Goal: Obtain resource: Download file/media

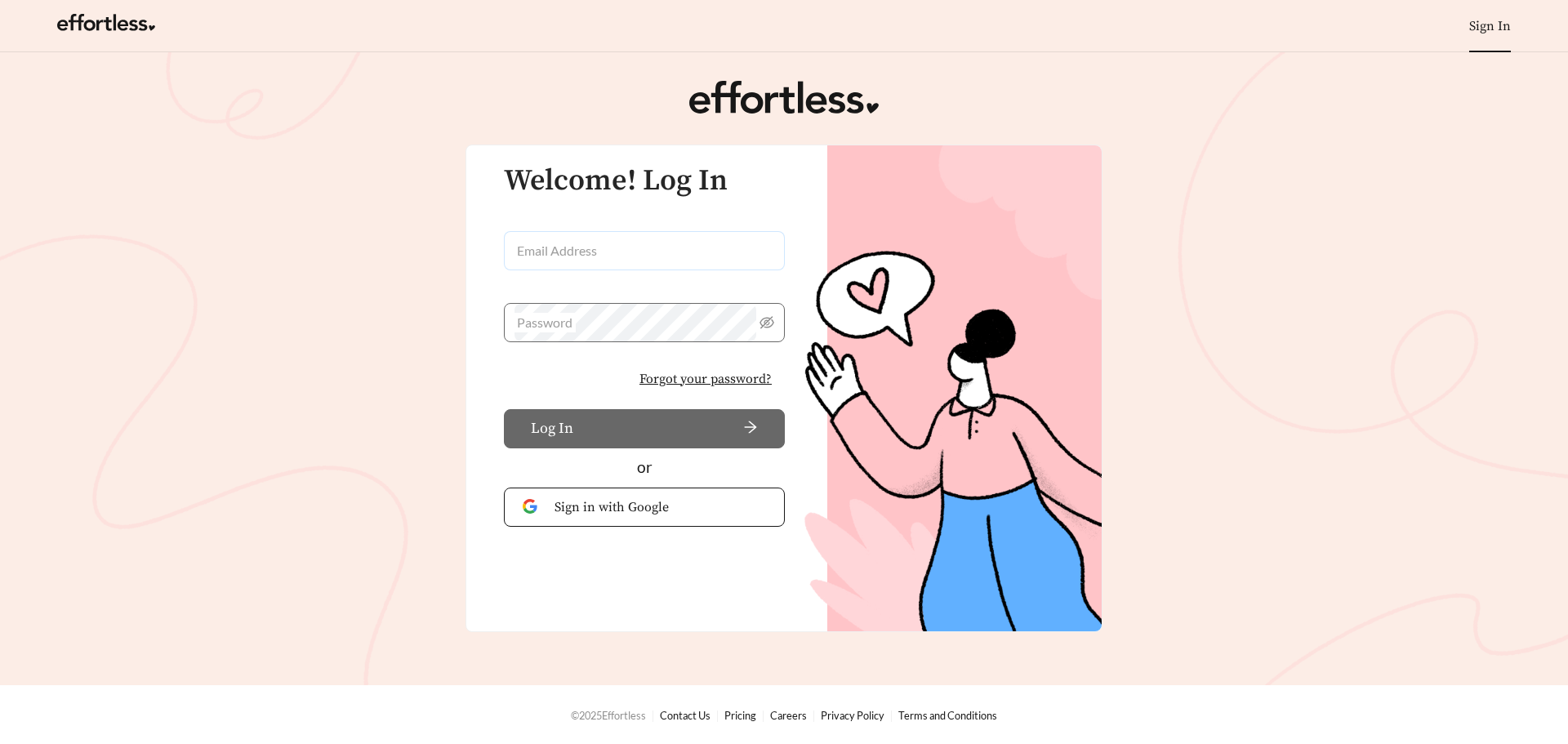
type input "**********"
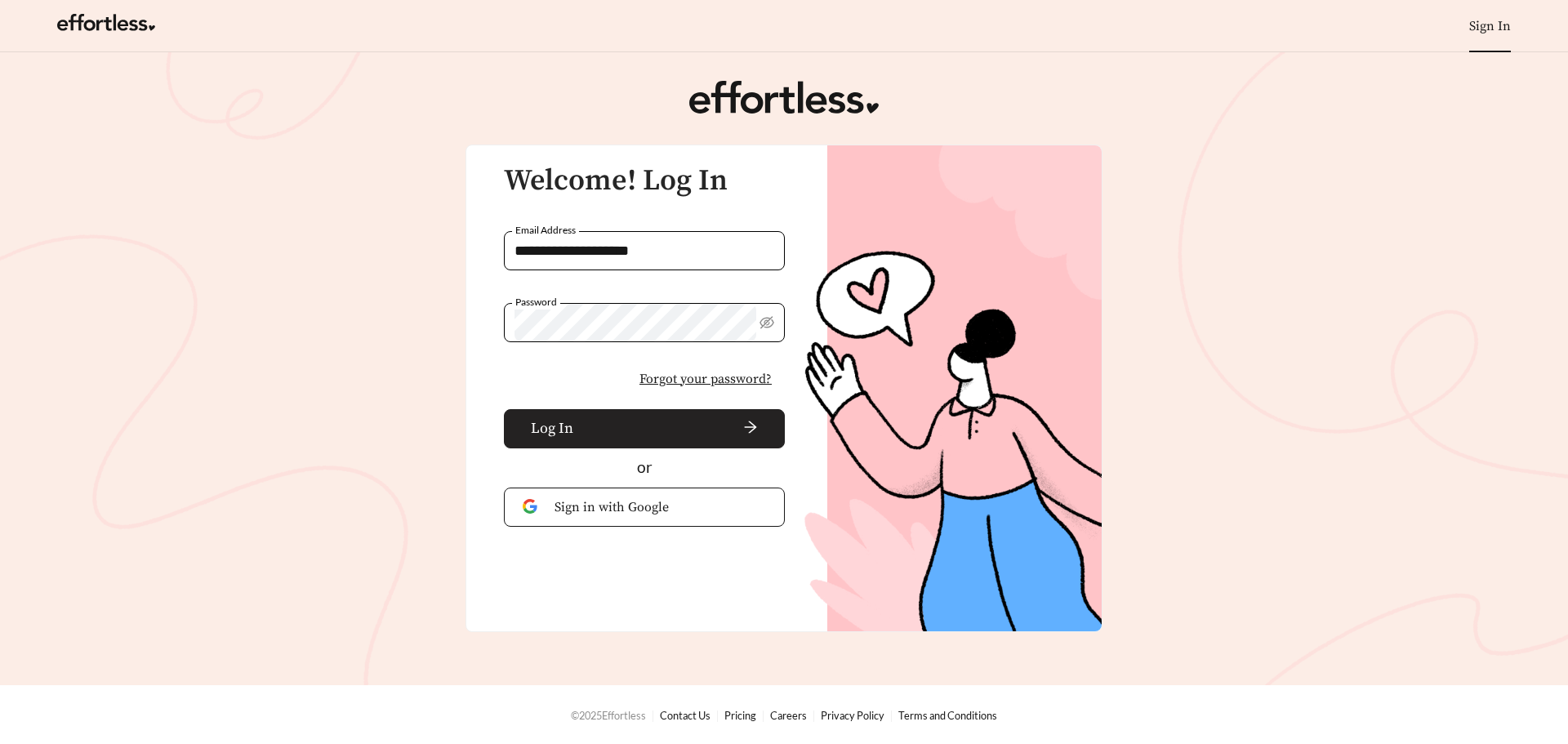
click at [556, 434] on span "Log In" at bounding box center [551, 428] width 42 height 23
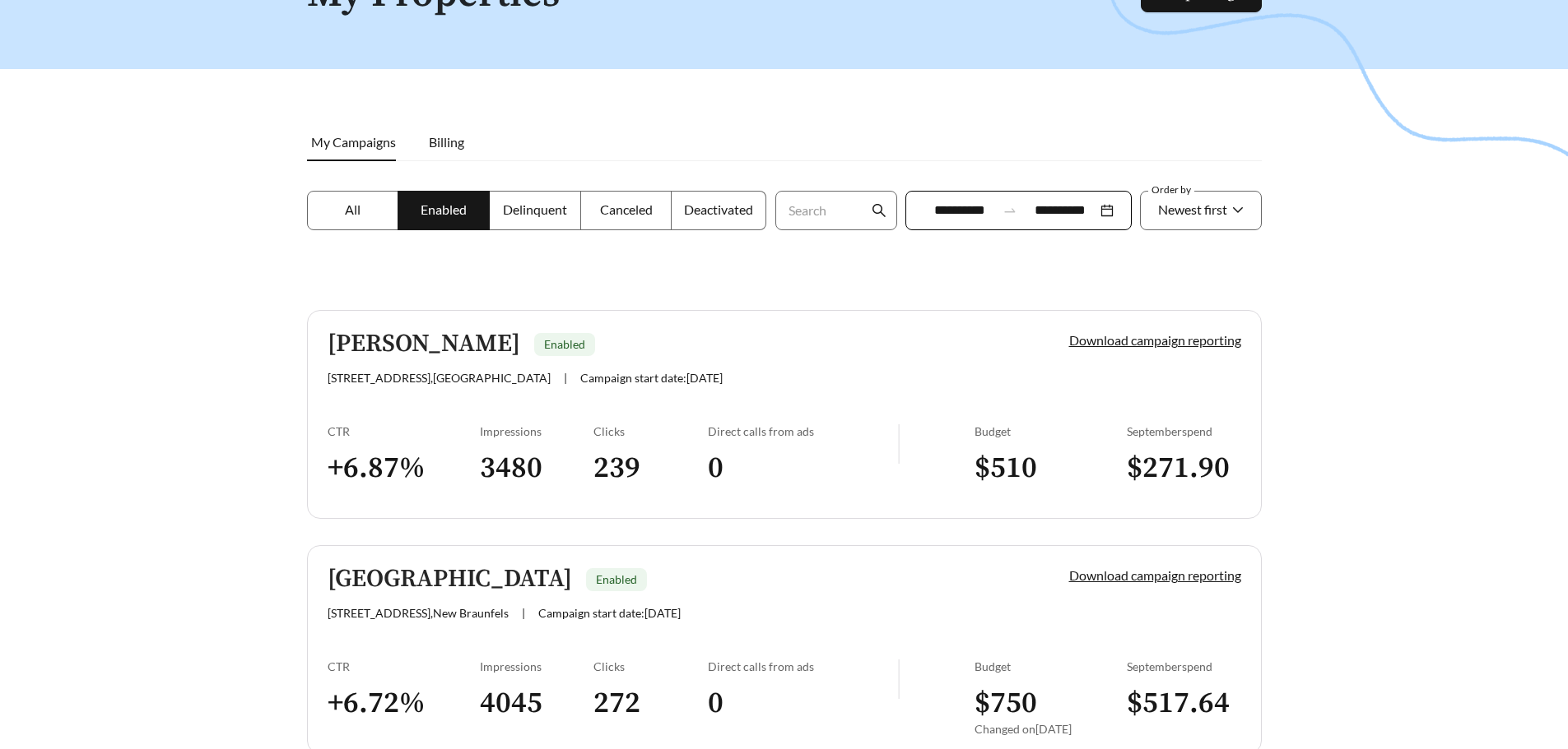
scroll to position [246, 0]
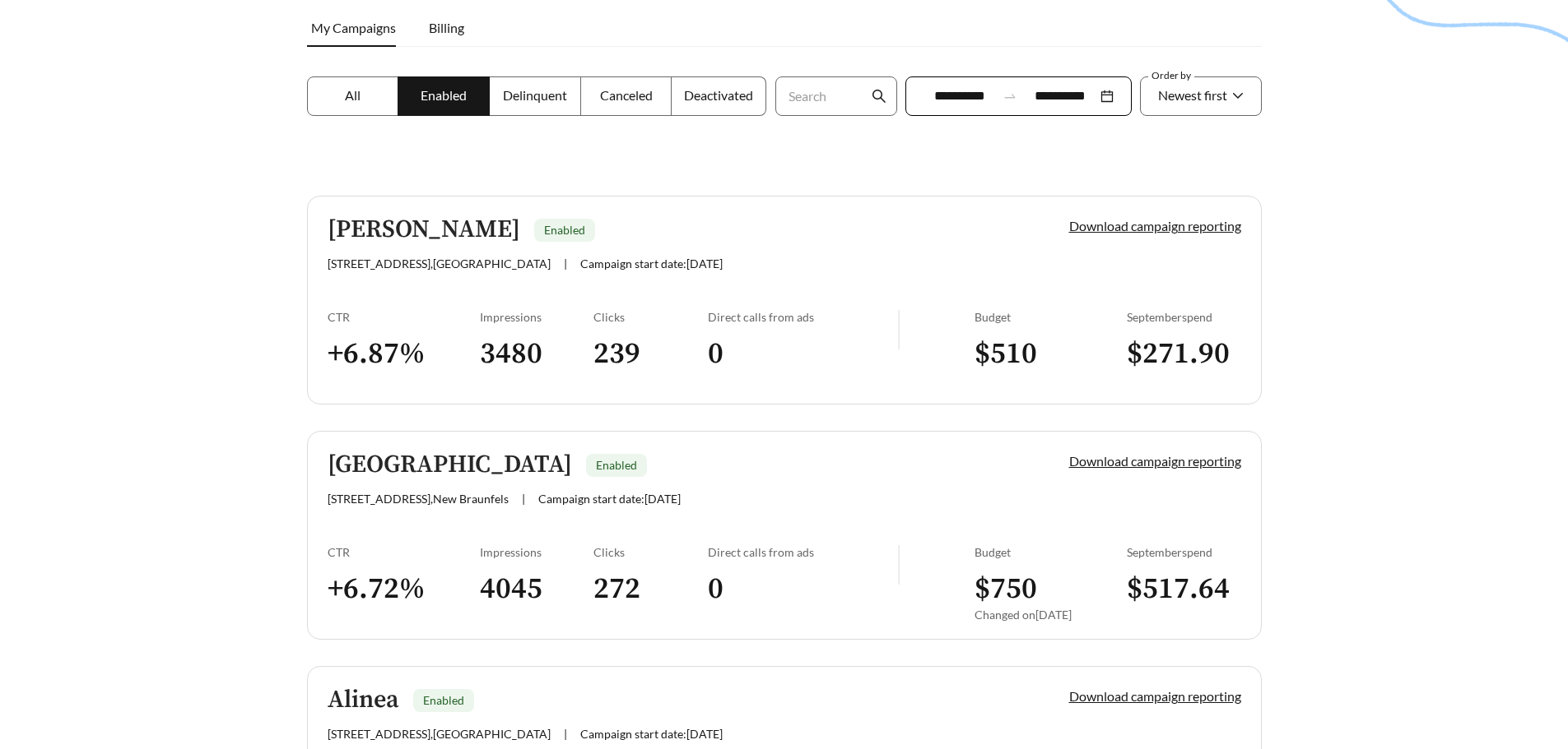
click at [467, 298] on link "[PERSON_NAME] Enabled [STREET_ADDRESS] | Campaign start date: [DATE] Download c…" at bounding box center [784, 301] width 955 height 209
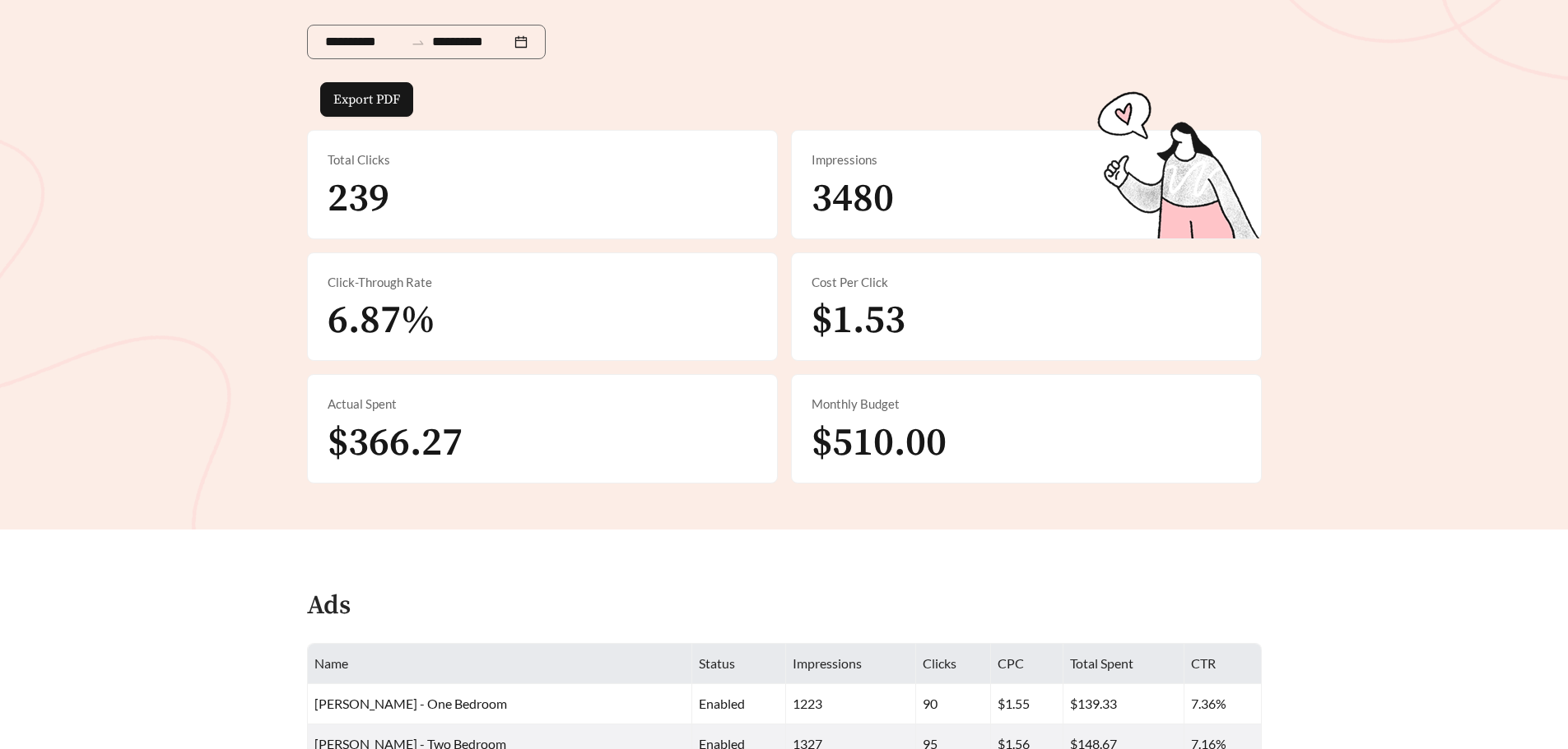
scroll to position [220, 0]
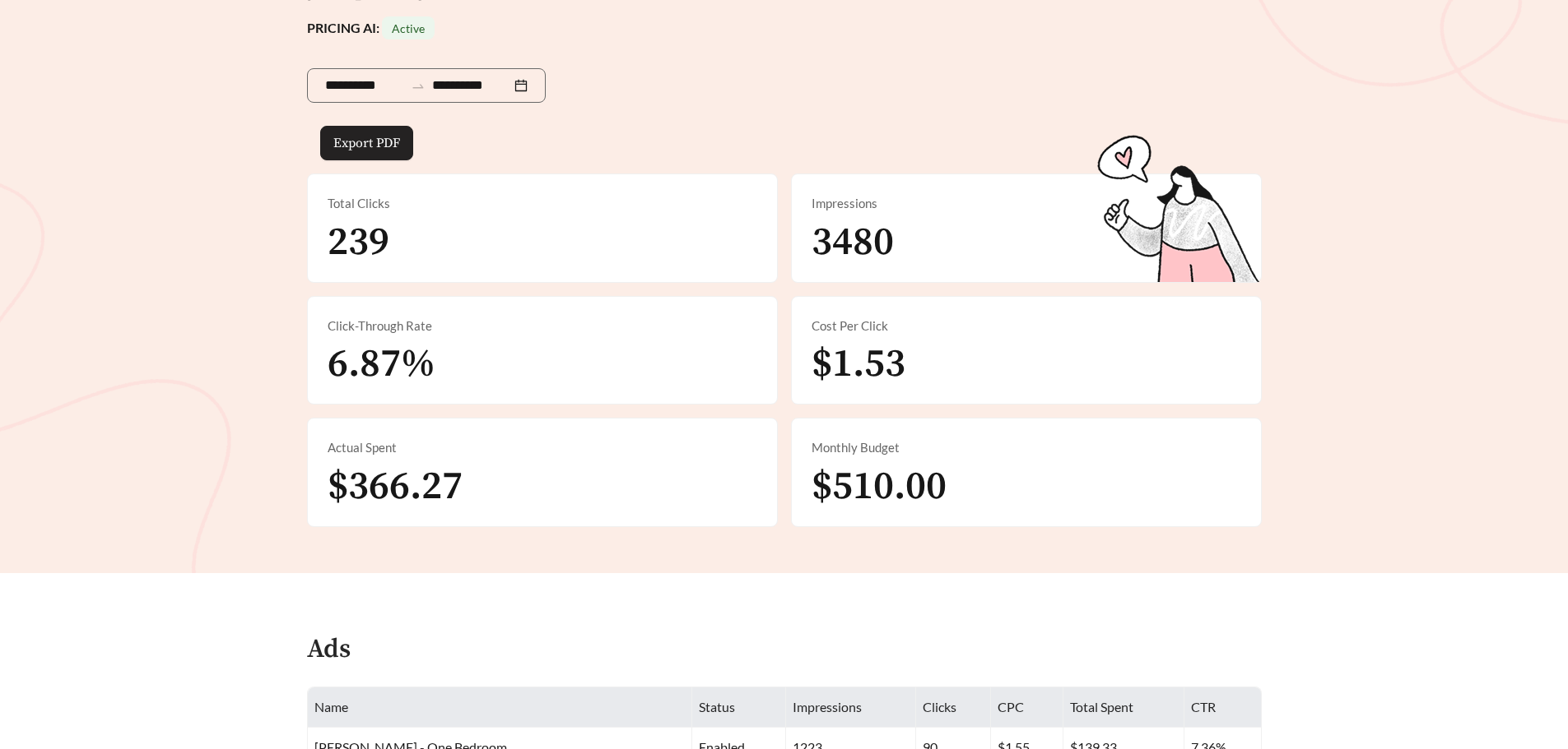
click at [377, 151] on span "Export PDF" at bounding box center [367, 143] width 67 height 20
click at [357, 142] on span "Export PDF" at bounding box center [367, 143] width 67 height 20
